Goal: Information Seeking & Learning: Understand process/instructions

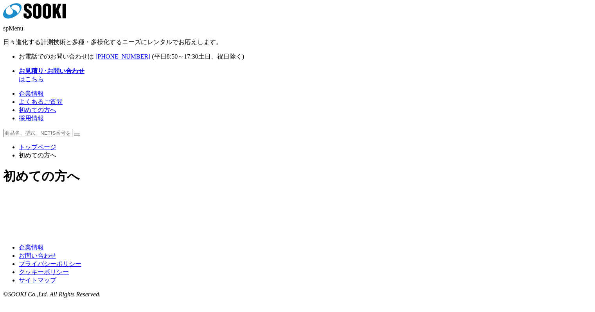
click at [56, 144] on link "トップページ" at bounding box center [38, 147] width 38 height 7
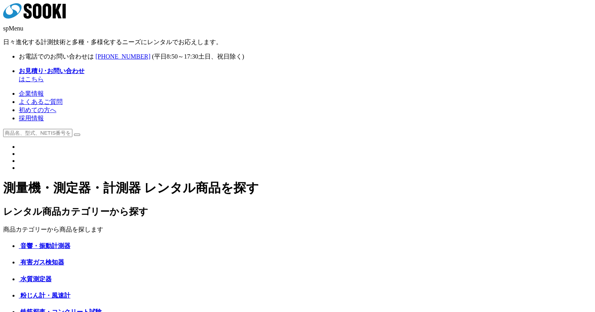
click at [56, 107] on link "初めての方へ" at bounding box center [38, 110] width 38 height 7
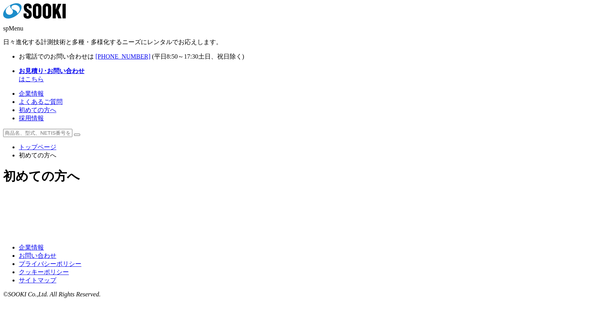
click at [341, 202] on img at bounding box center [358, 202] width 113 height 0
click at [244, 202] on img at bounding box center [236, 202] width 113 height 0
click at [253, 211] on img at bounding box center [236, 211] width 113 height 0
click at [342, 211] on img at bounding box center [358, 211] width 113 height 0
